Goal: Task Accomplishment & Management: Manage account settings

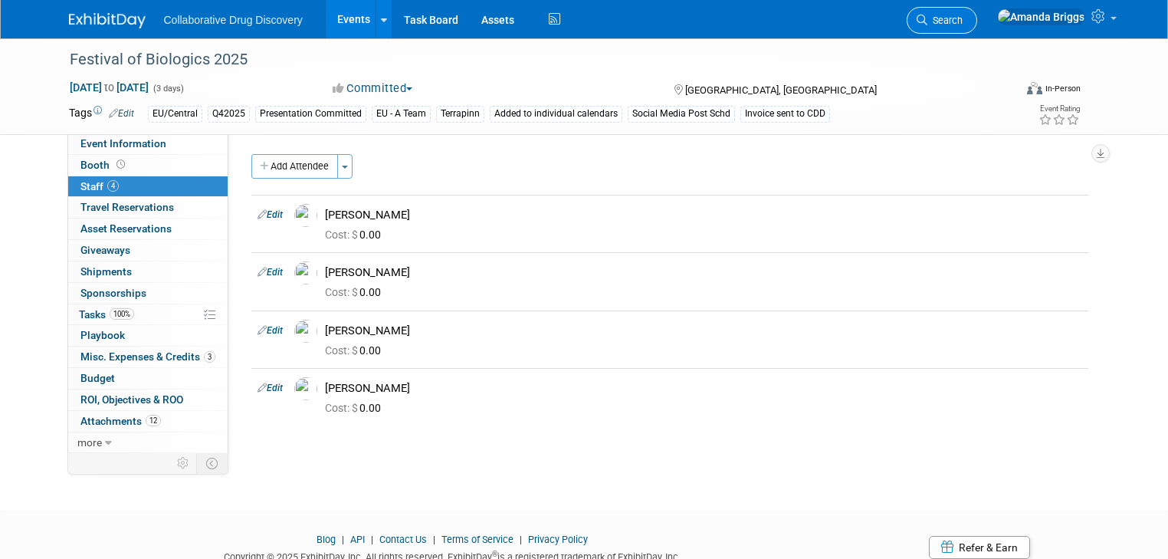
click at [962, 16] on span "Search" at bounding box center [944, 20] width 35 height 11
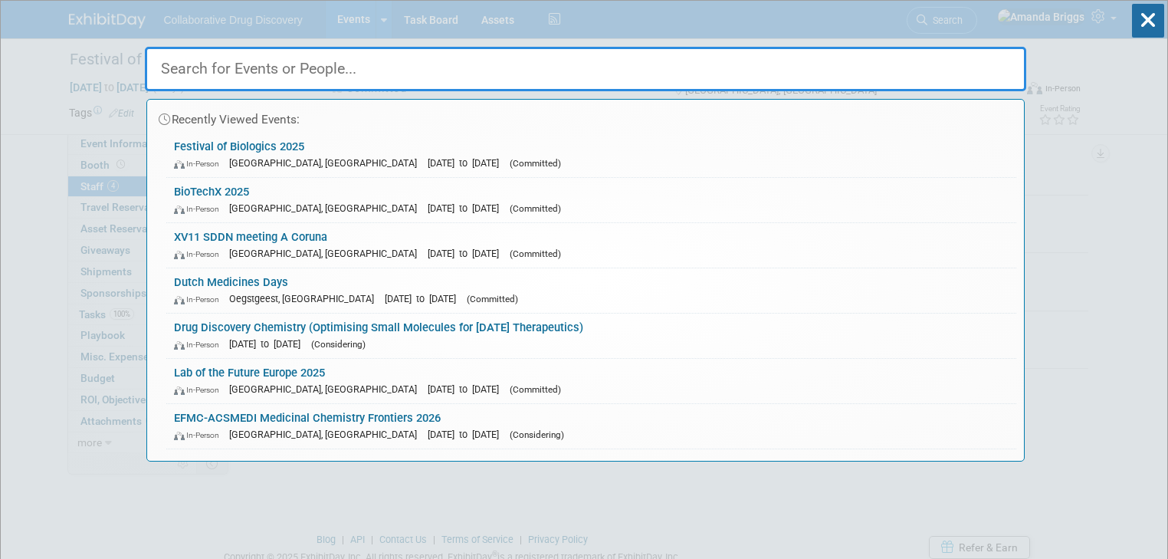
click at [531, 74] on input "text" at bounding box center [585, 69] width 881 height 44
paste input "EuroQSAR 2026"
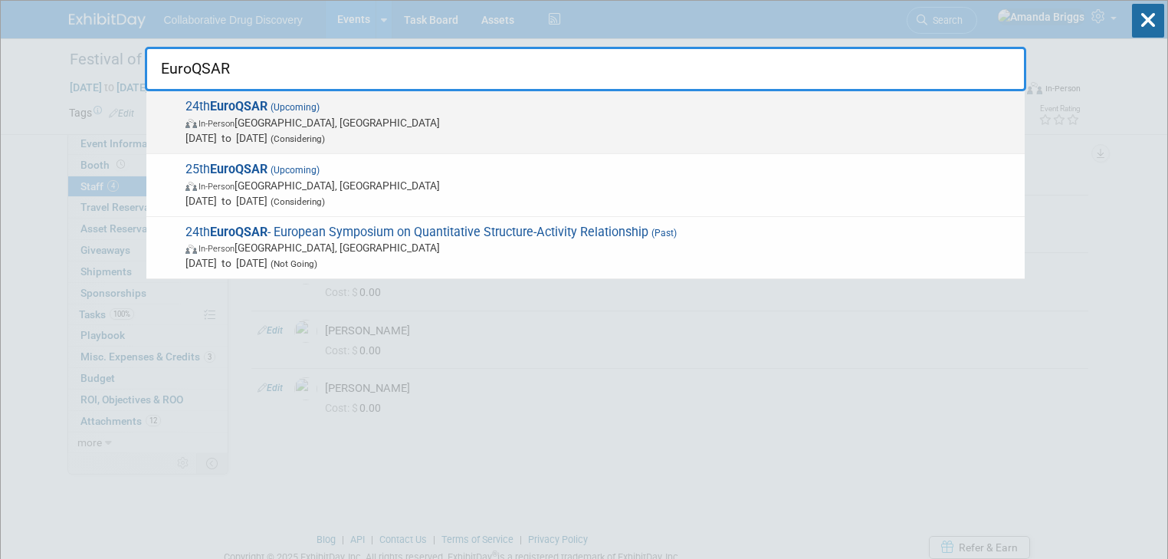
type input "EuroQSAR"
click at [239, 102] on strong "EuroQSAR" at bounding box center [238, 106] width 57 height 15
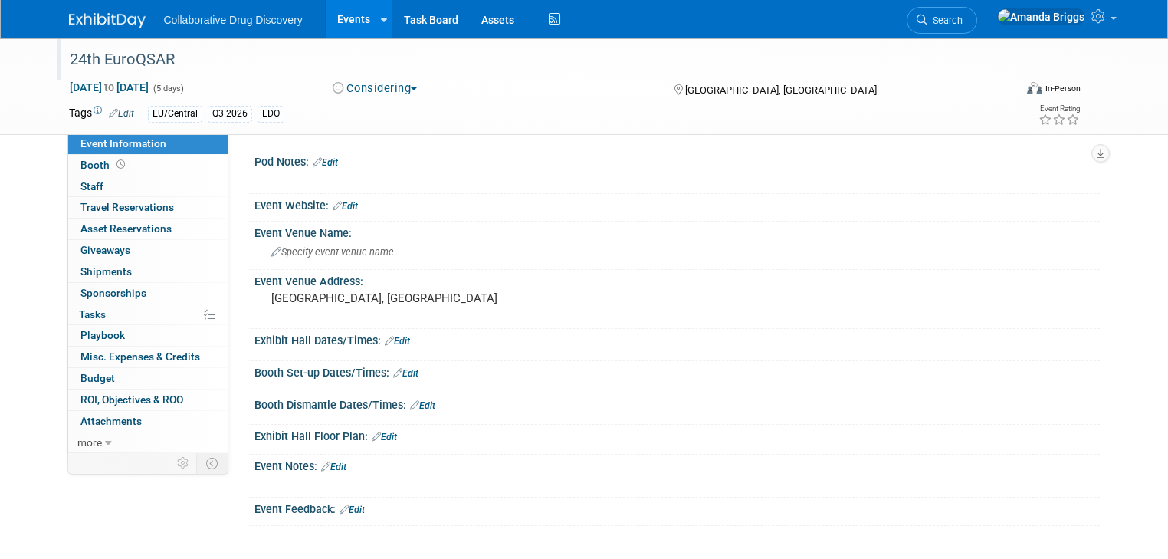
click at [207, 63] on div "24th EuroQSAR" at bounding box center [529, 60] width 930 height 28
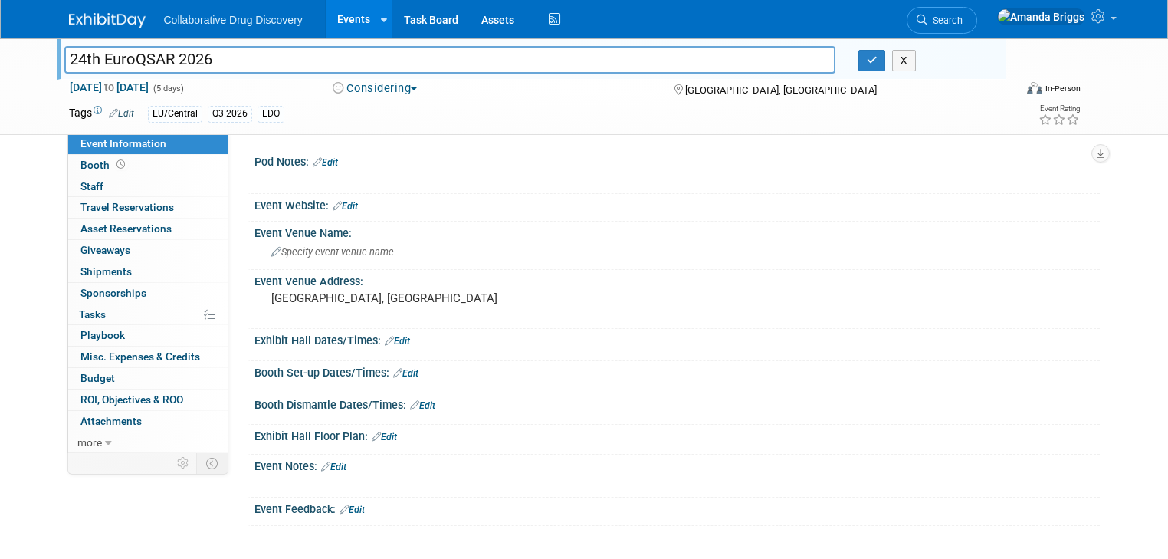
type input "24th EuroQSAR 2026"
click at [256, 83] on div "Sep 27, 2026 to Oct 1, 2026 (5 days)" at bounding box center [187, 87] width 236 height 15
click at [337, 202] on link "Edit" at bounding box center [345, 206] width 25 height 11
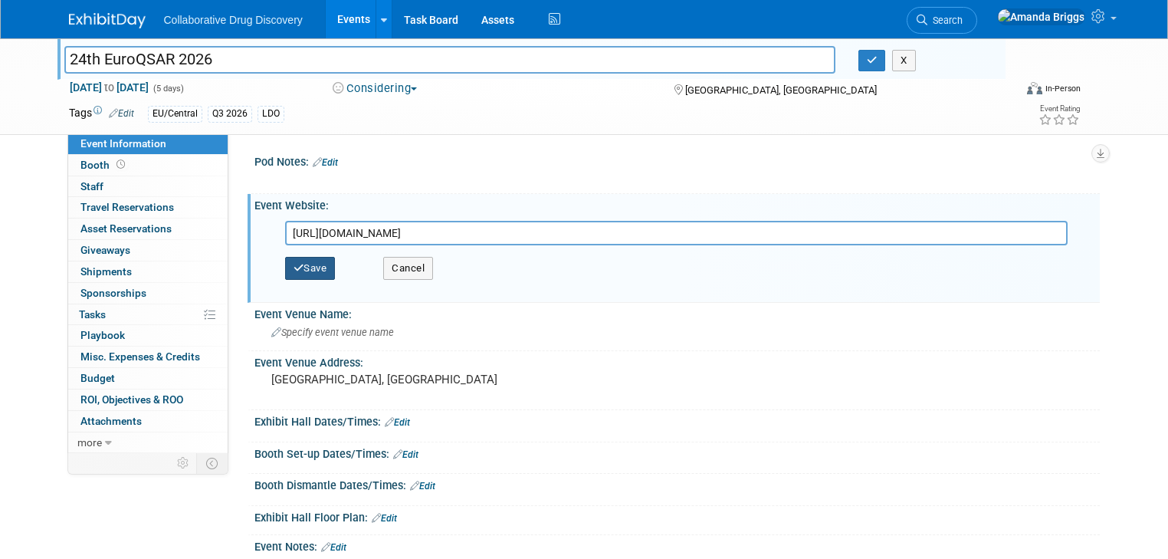
type input "https://www.euroqsar.org/"
click at [306, 273] on button "Save" at bounding box center [310, 268] width 51 height 23
